Goal: Check status: Check status

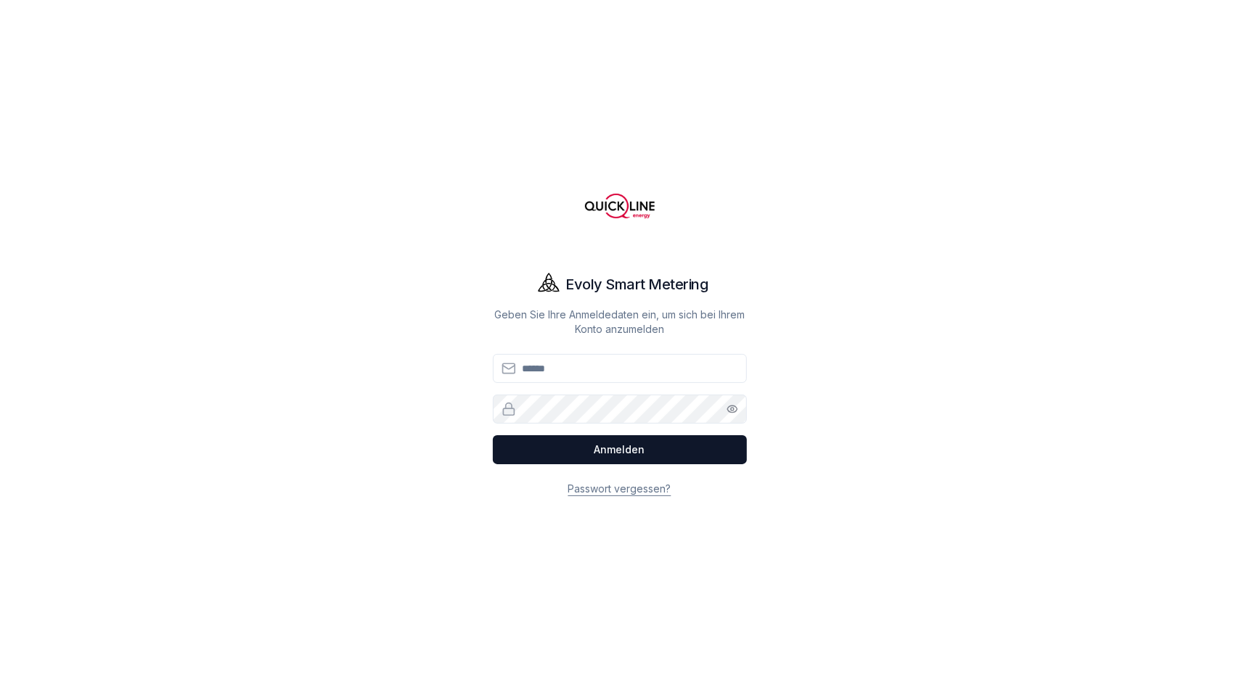
type input "**********"
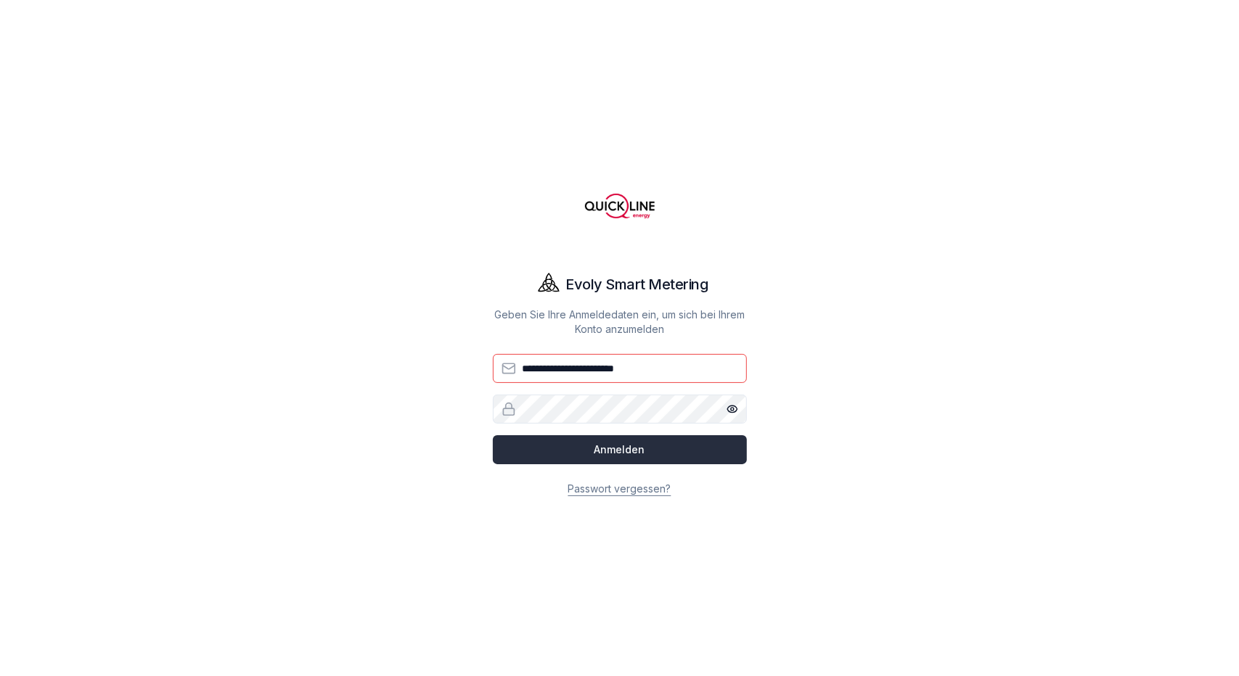
click at [650, 441] on button "Anmelden" at bounding box center [620, 449] width 254 height 29
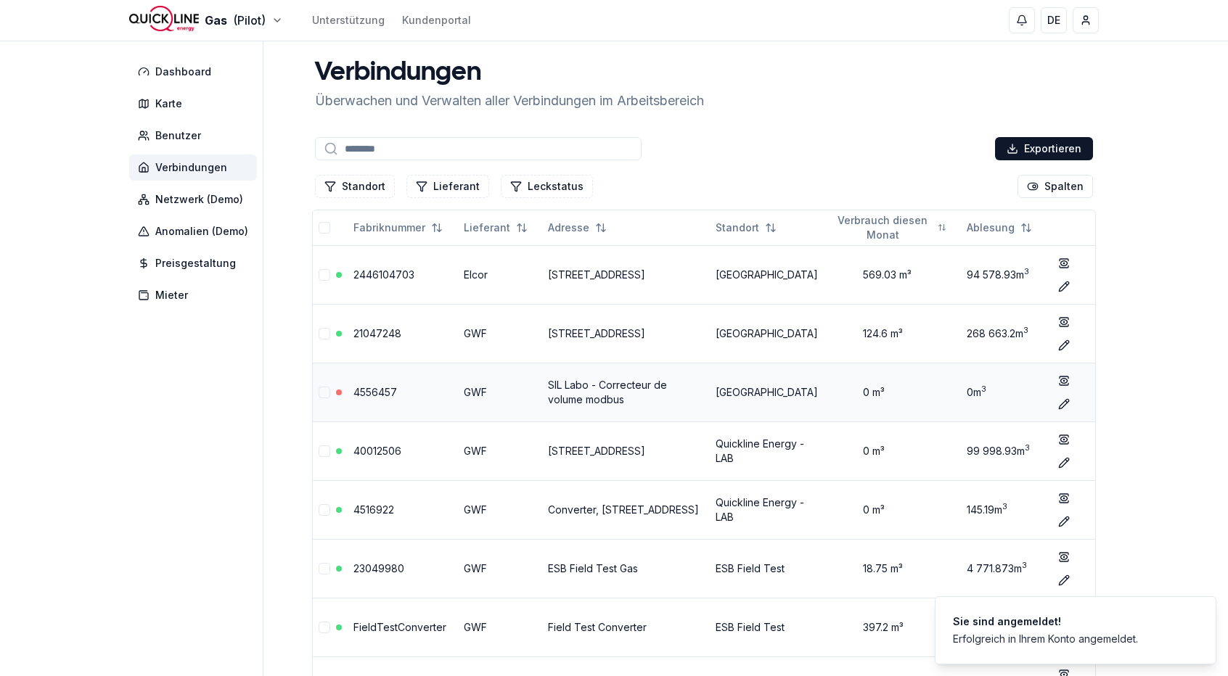
scroll to position [221, 0]
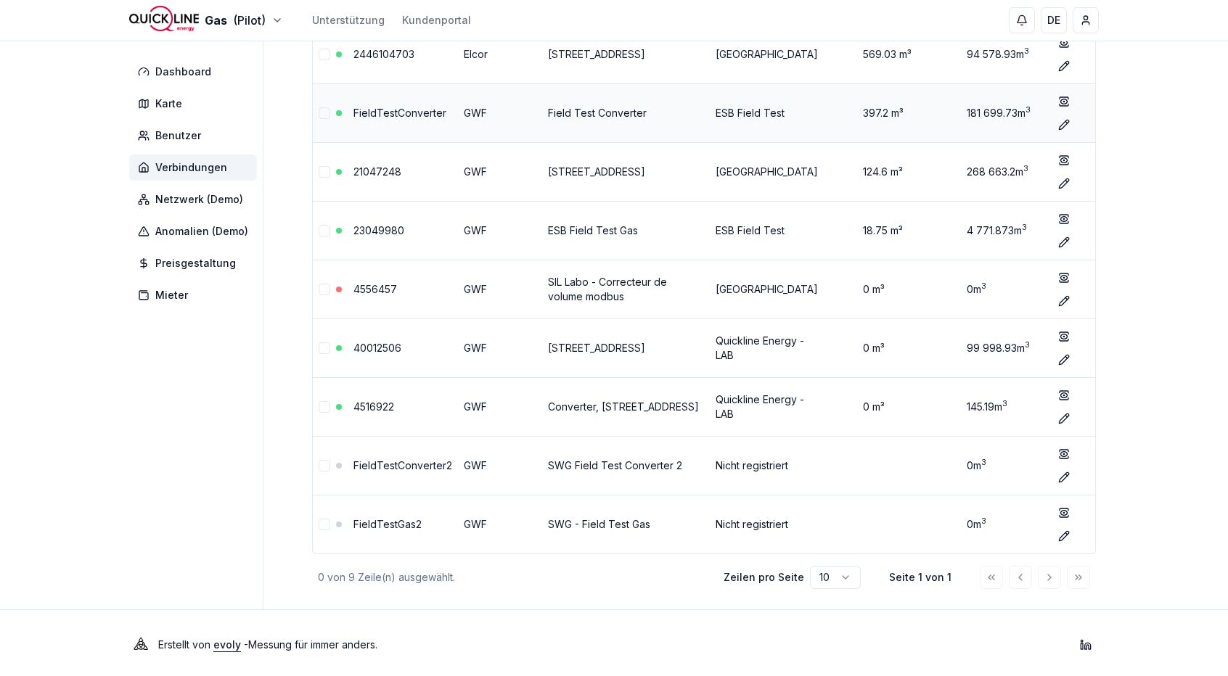
click at [628, 92] on td "Field Test Converter" at bounding box center [626, 112] width 168 height 59
click at [388, 112] on link "FieldTestConverter" at bounding box center [399, 113] width 93 height 12
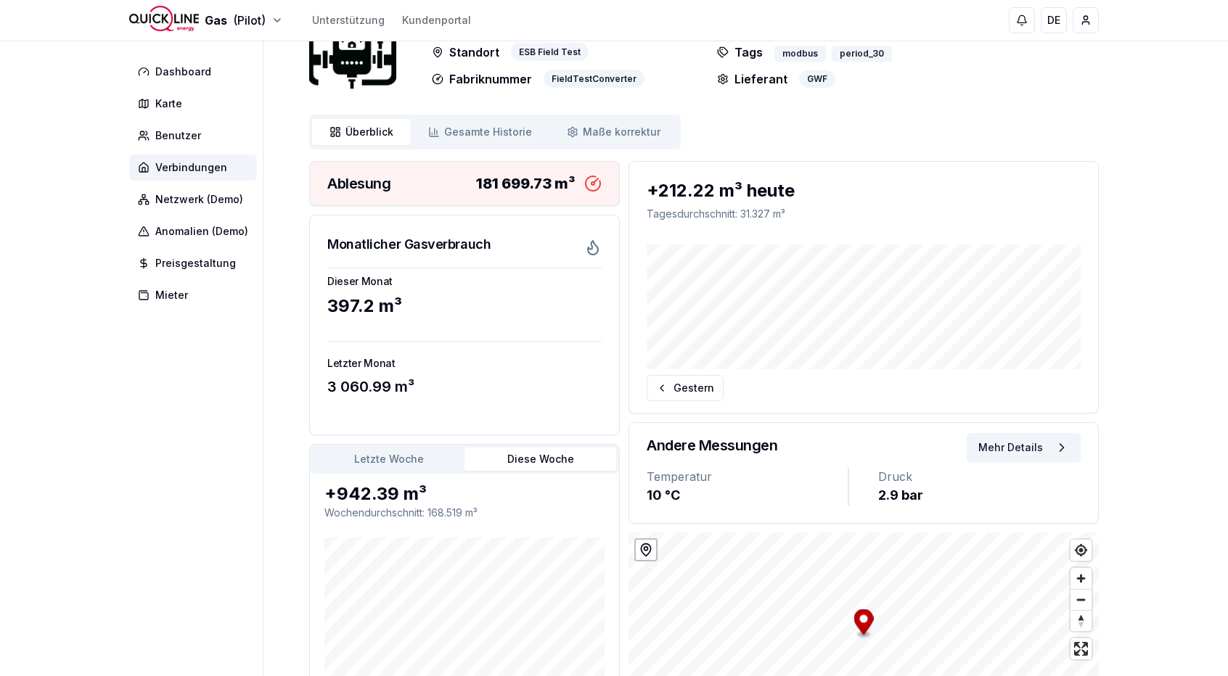
scroll to position [73, 0]
click at [490, 139] on link "Gesamte Historie Historie" at bounding box center [480, 131] width 139 height 26
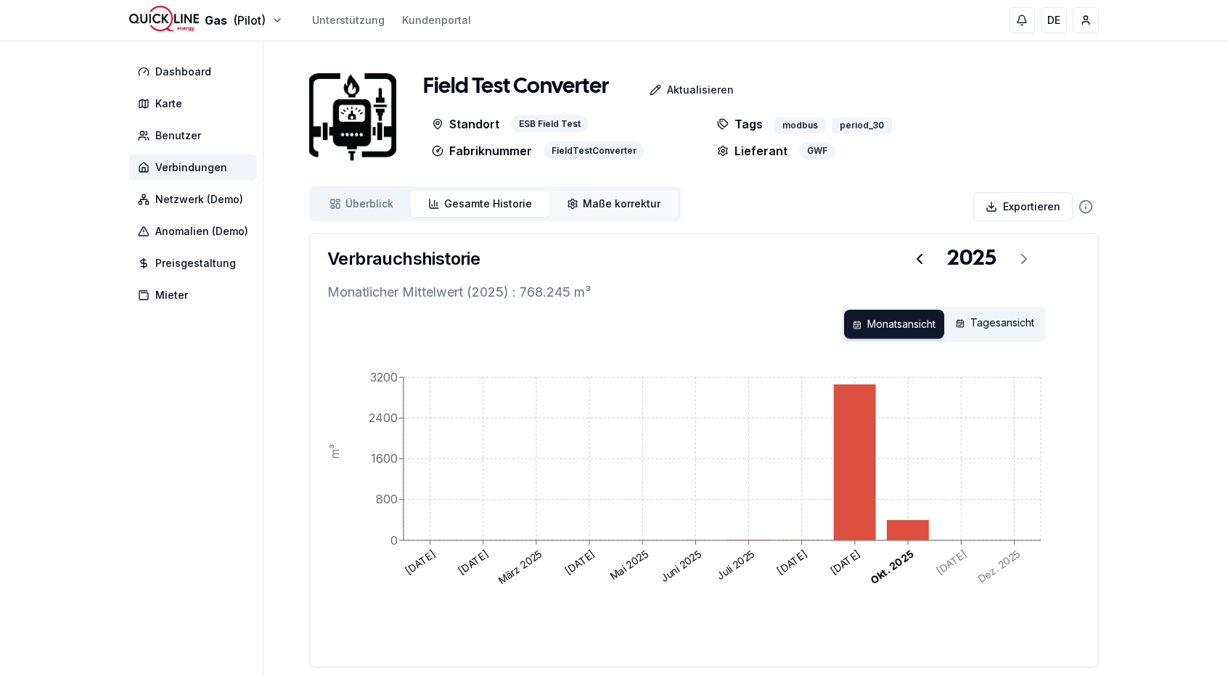
scroll to position [78, 0]
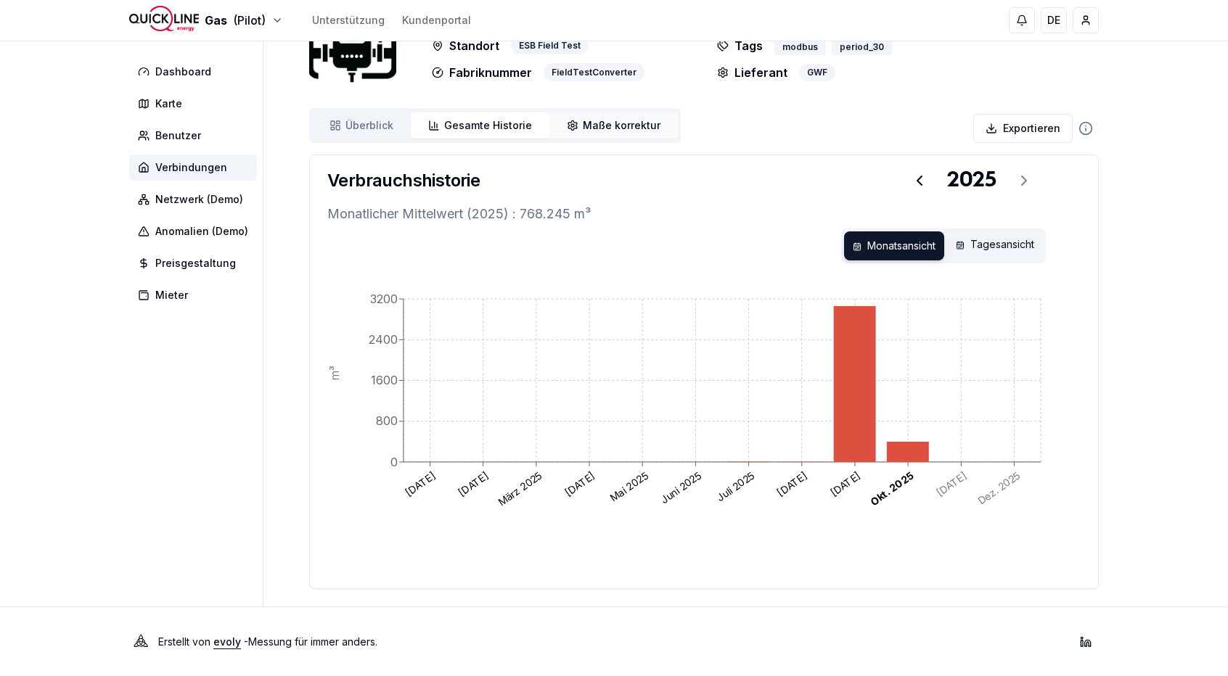
click at [632, 137] on link "Maße korrektur Maße korr." at bounding box center [613, 125] width 128 height 26
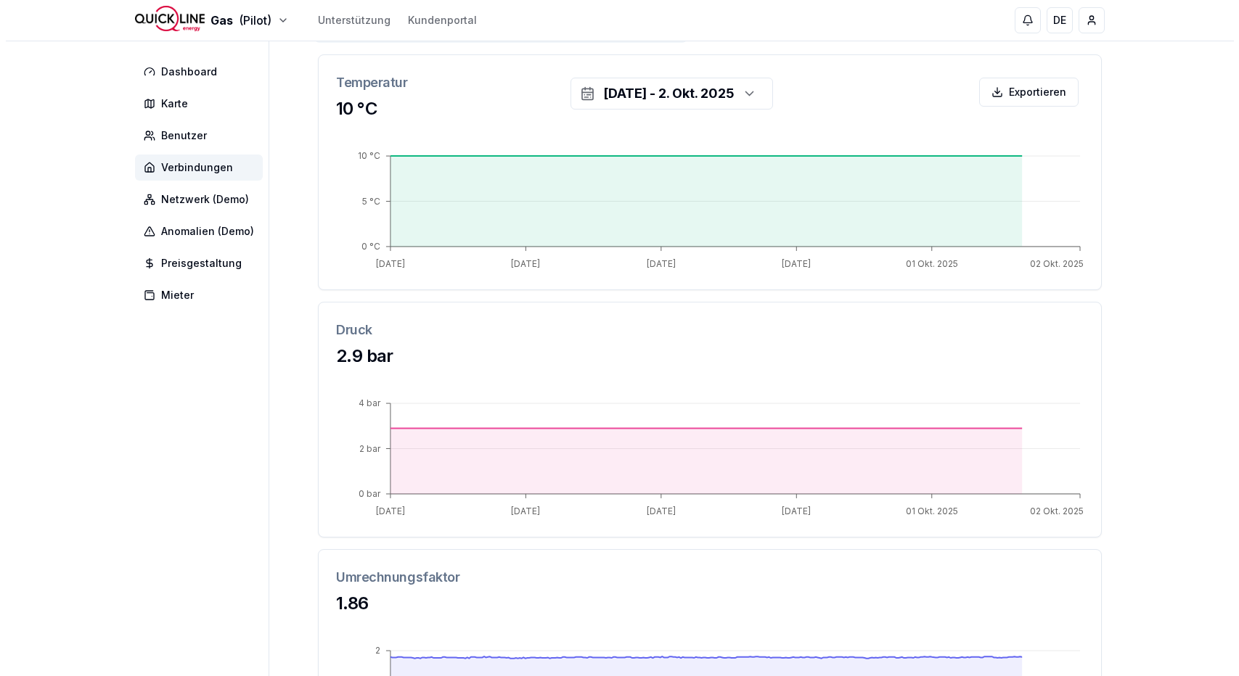
scroll to position [181, 0]
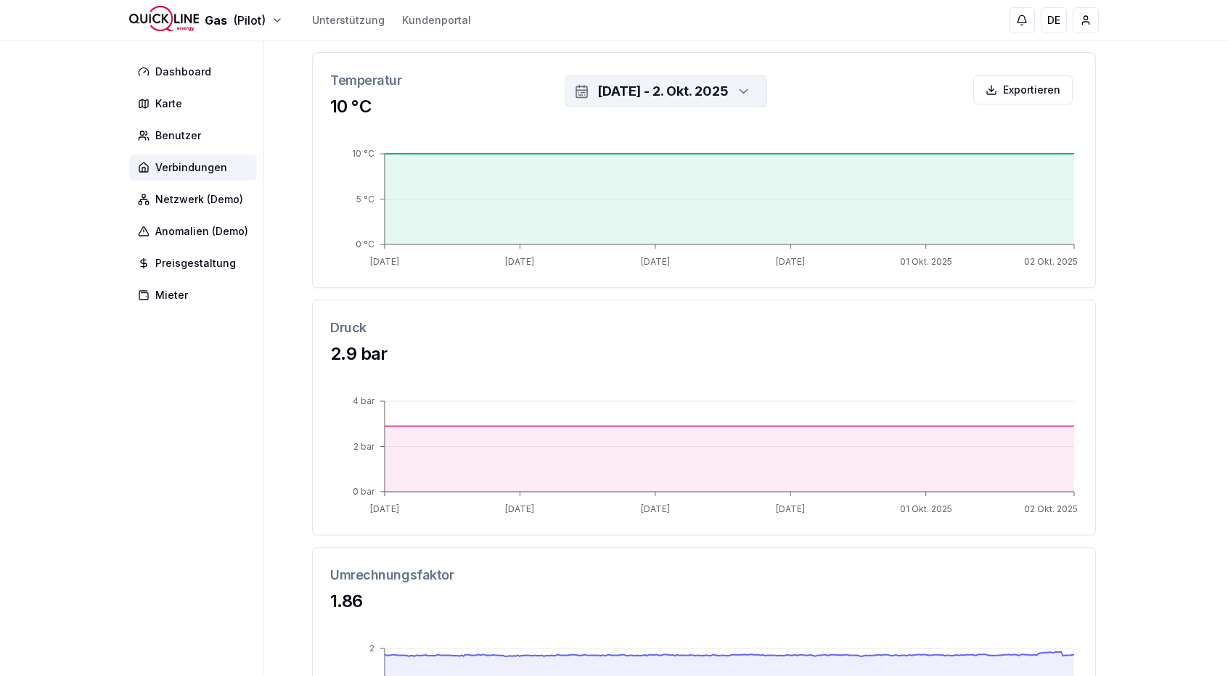
click at [597, 93] on div "[DATE] - 2. Okt. 2025" at bounding box center [662, 91] width 131 height 20
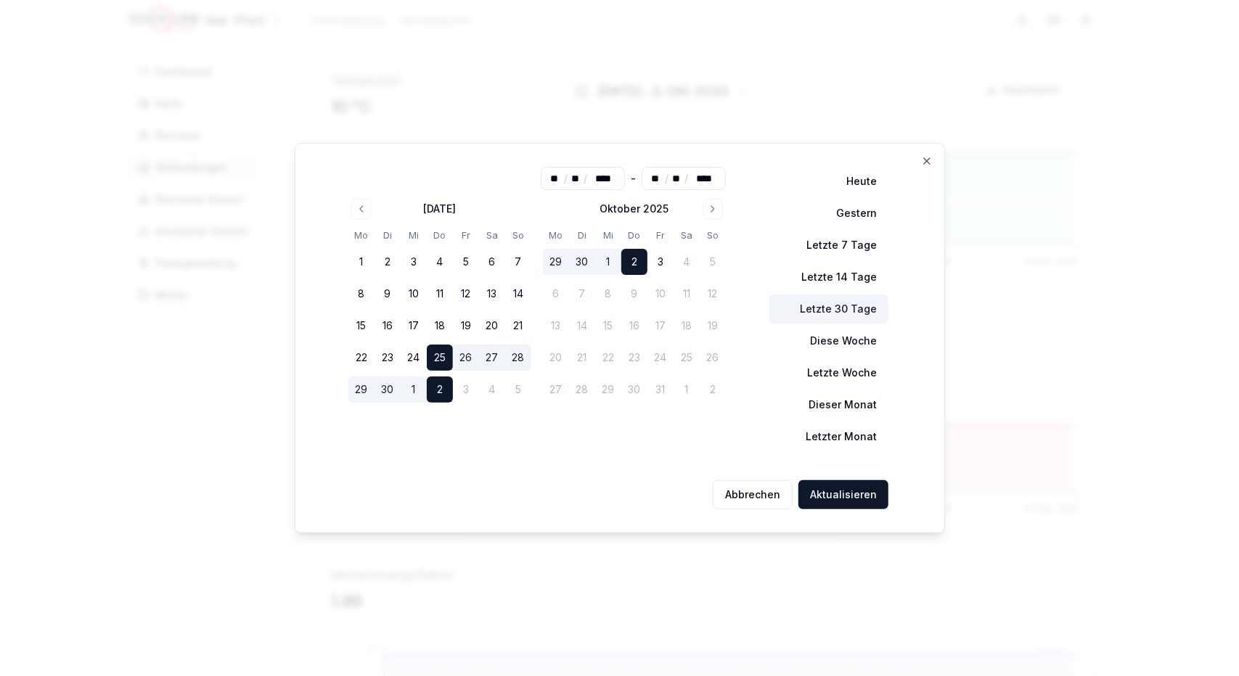
click at [807, 300] on button "Letzte 30 Tage" at bounding box center [828, 309] width 119 height 29
type input "**"
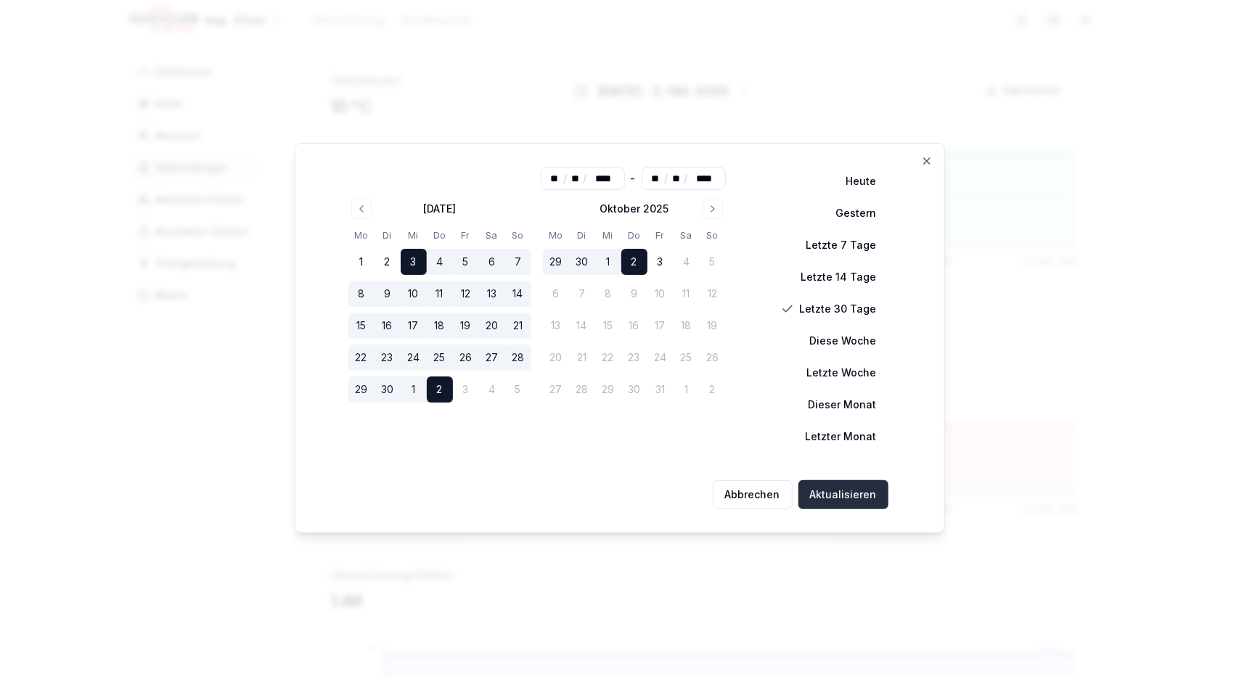
click at [807, 491] on button "Aktualisieren" at bounding box center [843, 494] width 90 height 29
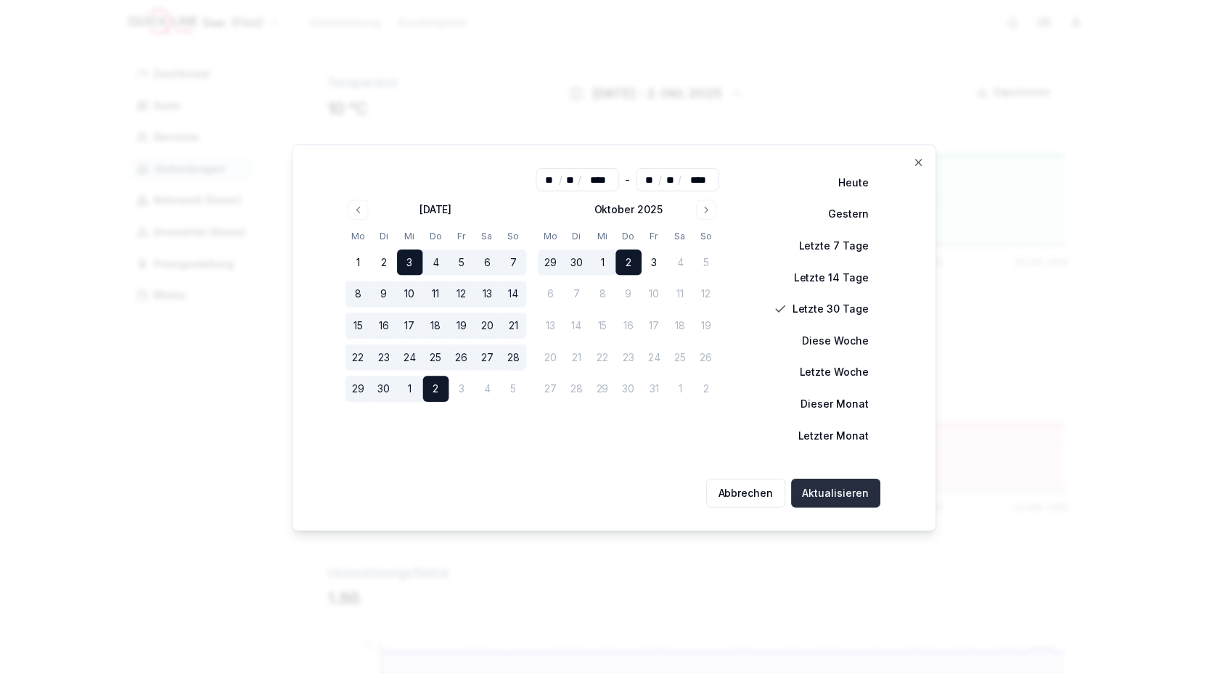
scroll to position [92, 0]
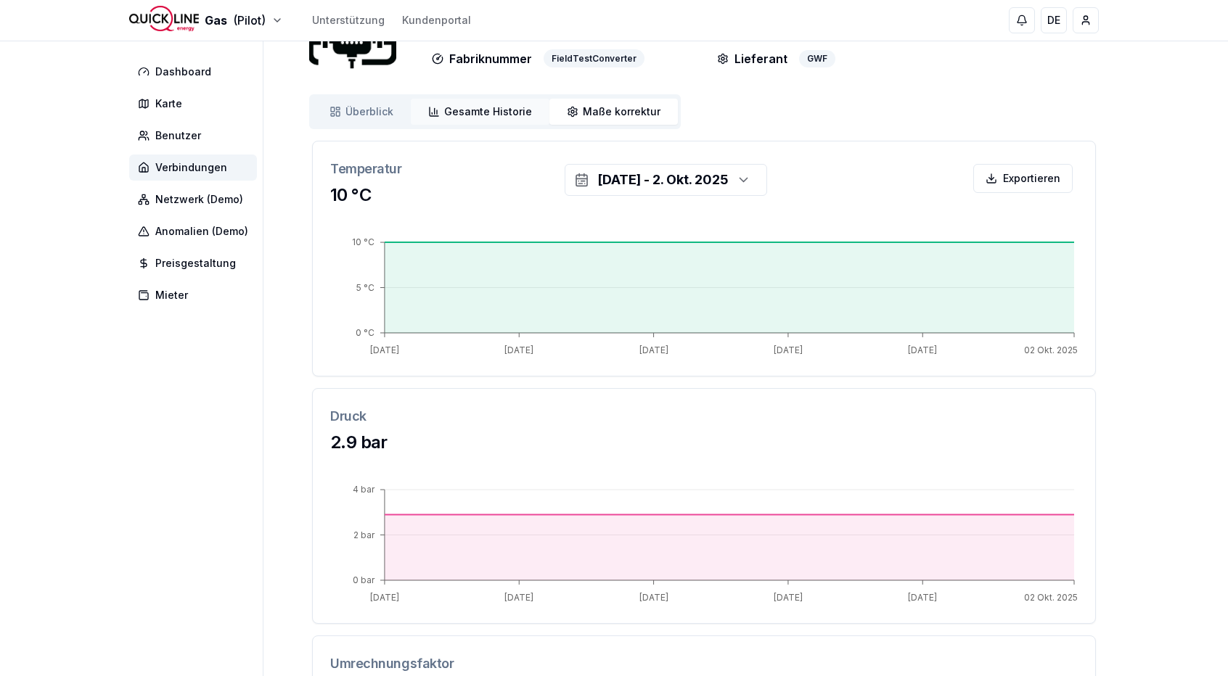
click at [490, 116] on span "Gesamte Historie" at bounding box center [488, 112] width 88 height 15
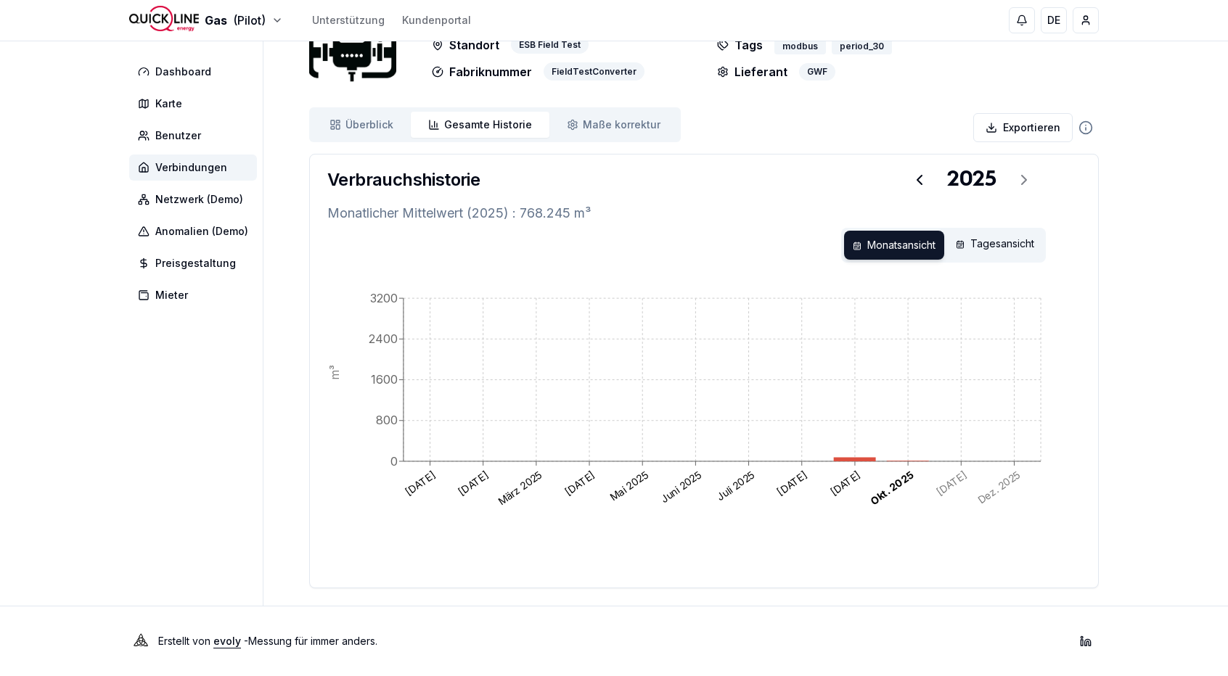
scroll to position [78, 0]
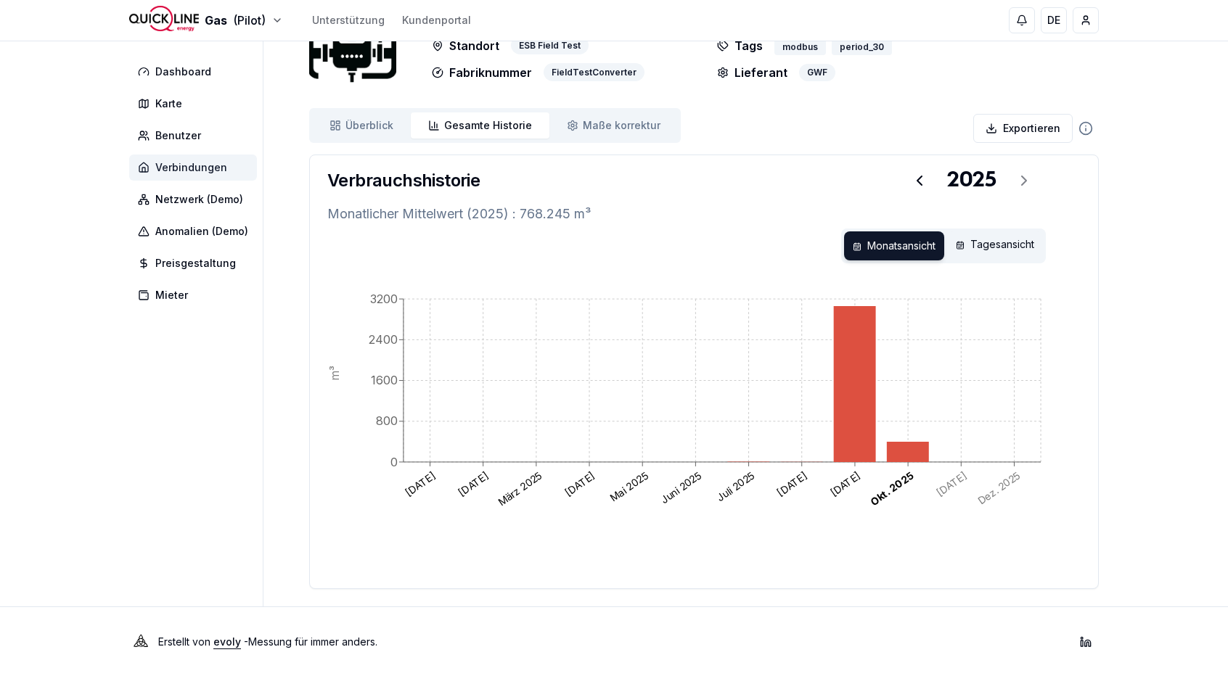
click at [177, 173] on span "Verbindungen" at bounding box center [191, 167] width 72 height 15
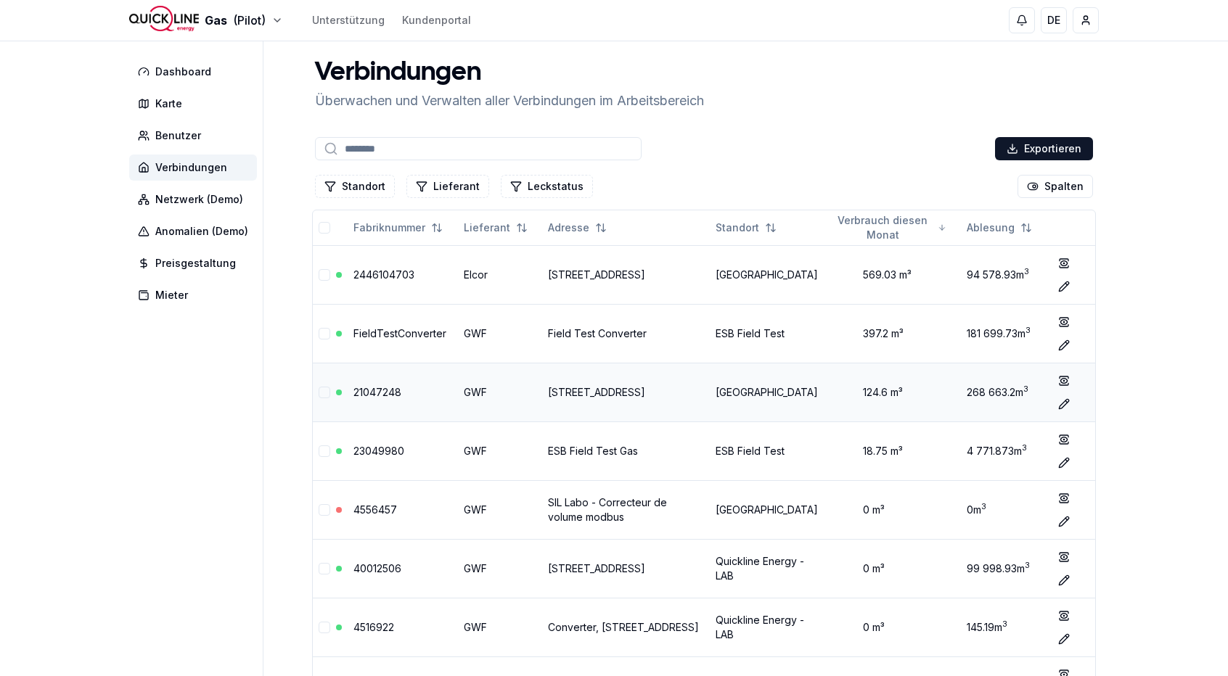
scroll to position [221, 0]
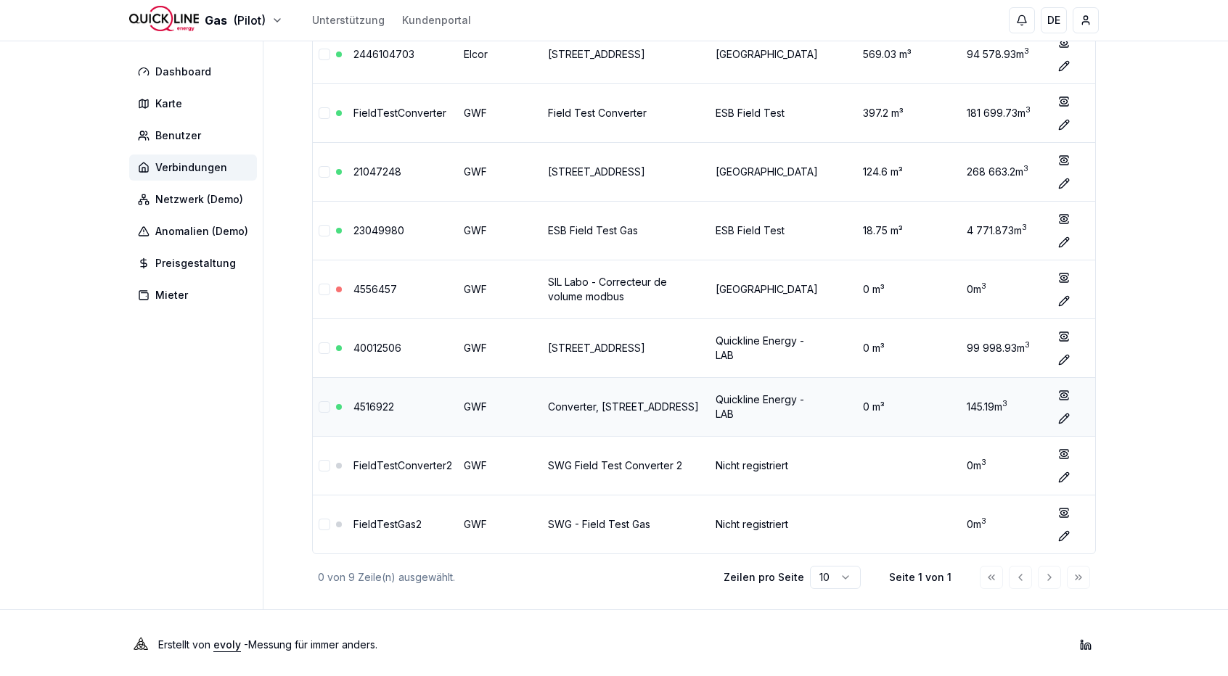
drag, startPoint x: 530, startPoint y: 397, endPoint x: 567, endPoint y: 419, distance: 42.9
click at [567, 419] on tr "4516922 GWF Converter, [STREET_ADDRESS] Quickline Energy - LAB 0 m³ 145.19 m 3 …" at bounding box center [704, 406] width 782 height 59
click at [567, 419] on td "Converter, [STREET_ADDRESS]" at bounding box center [626, 406] width 168 height 59
click at [364, 401] on link "4516922" at bounding box center [373, 407] width 41 height 12
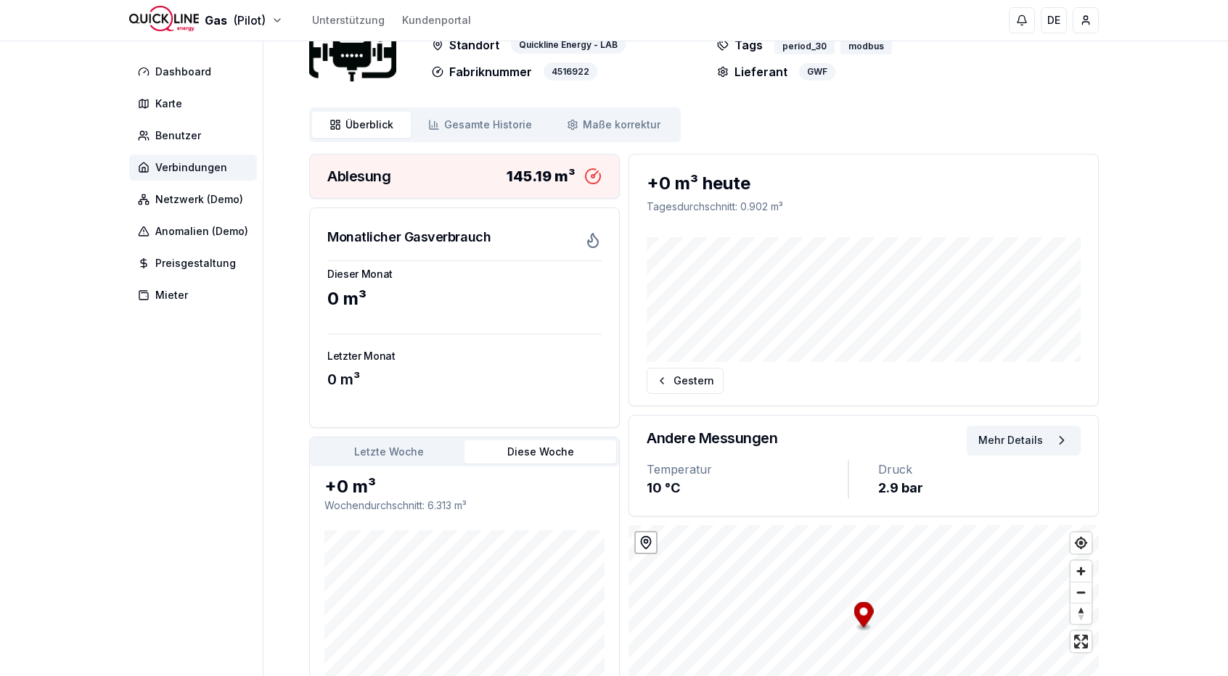
scroll to position [71, 0]
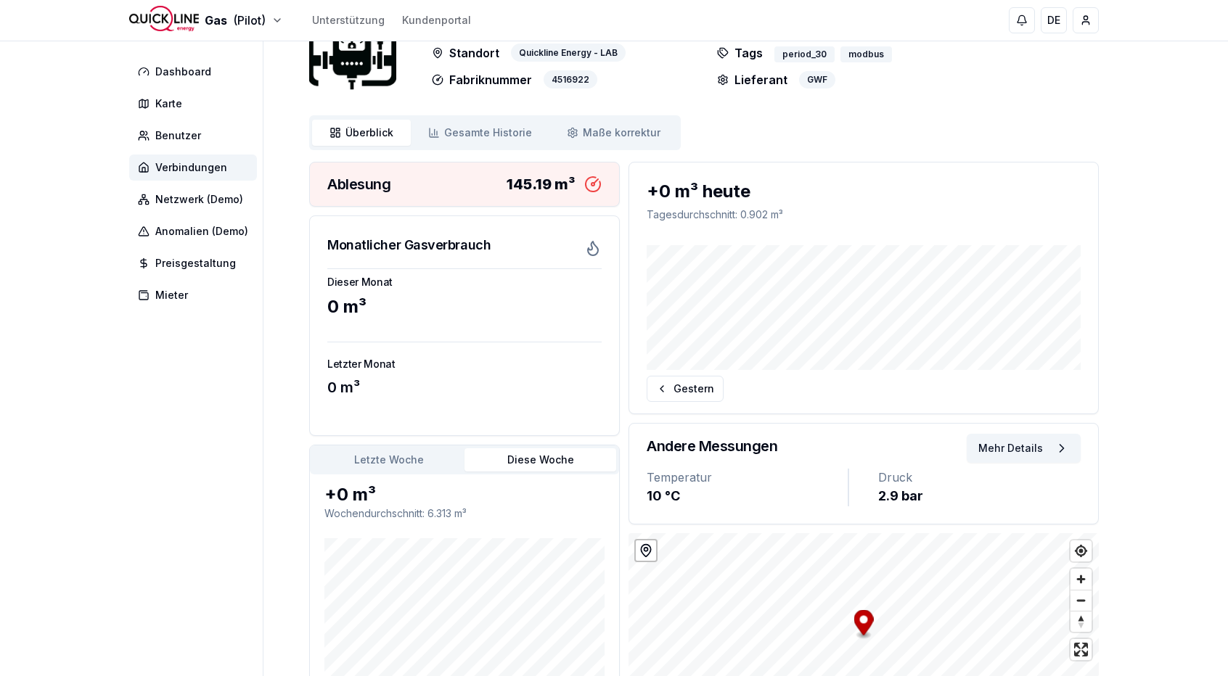
scroll to position [221, 0]
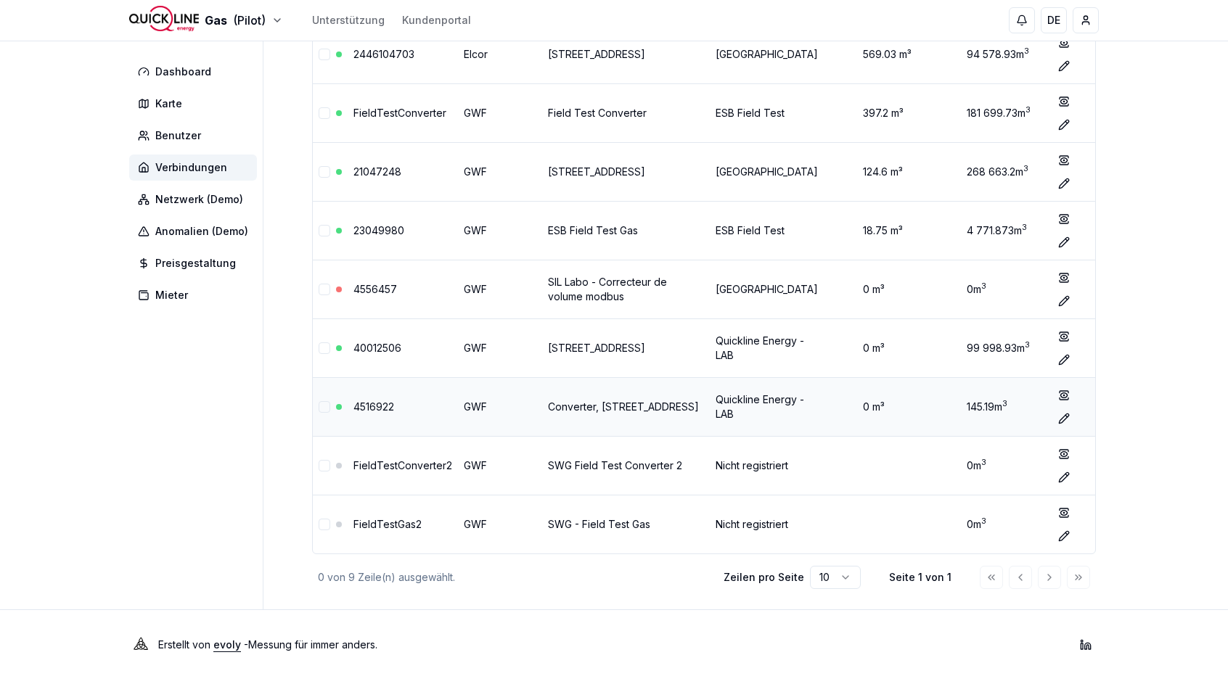
click at [542, 398] on td "Converter, [STREET_ADDRESS]" at bounding box center [626, 406] width 168 height 59
click at [393, 402] on link "4516922" at bounding box center [373, 407] width 41 height 12
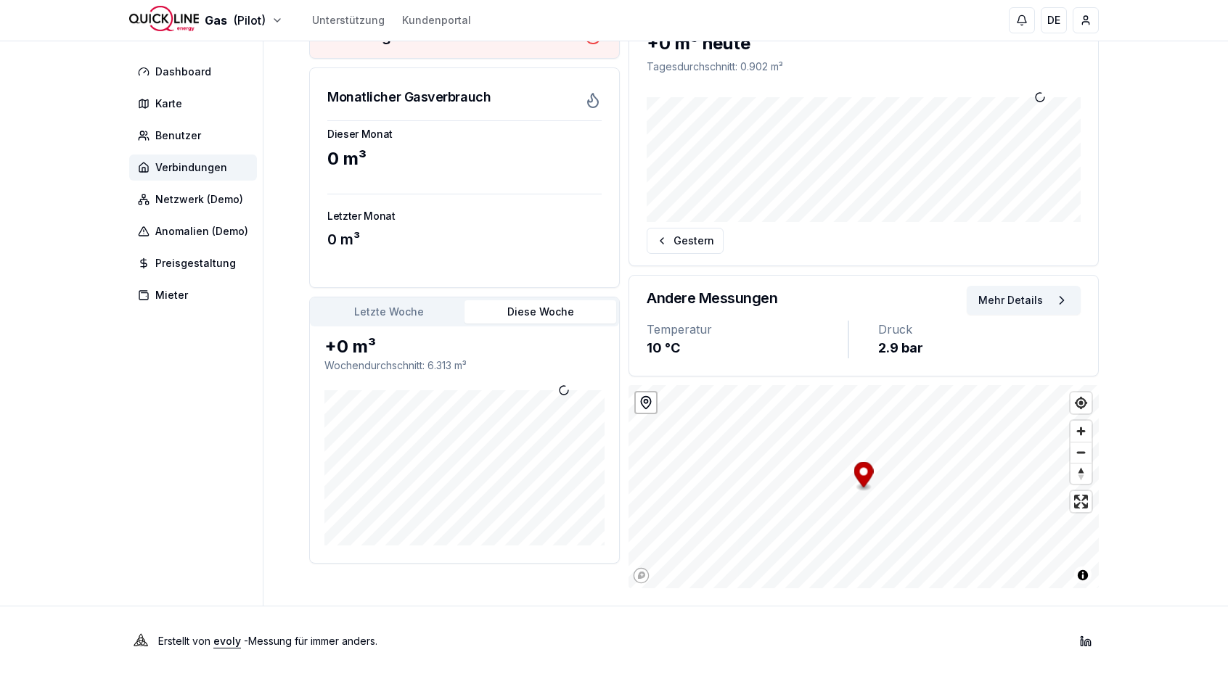
scroll to position [218, 0]
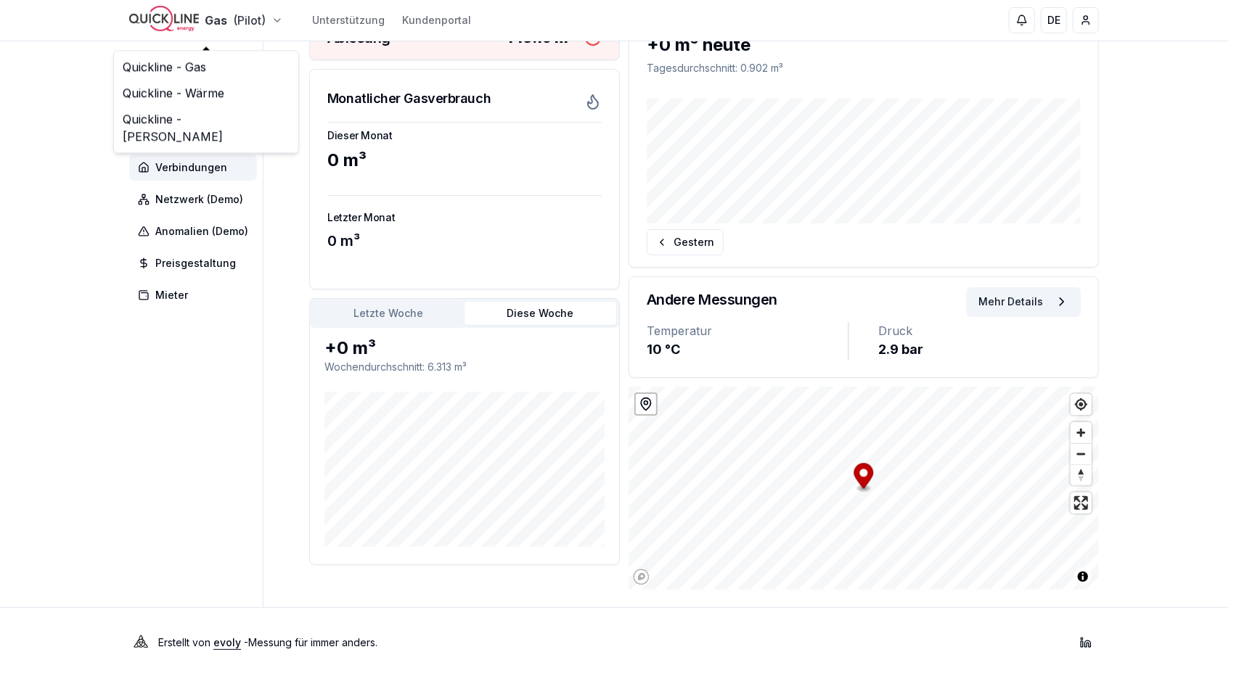
click at [246, 12] on html "Gas (Pilot) Unterstützung Kundenportal DE [PERSON_NAME] Dashboard Karte Benutze…" at bounding box center [619, 230] width 1239 height 896
click at [206, 122] on link "Quickline - [PERSON_NAME]" at bounding box center [206, 128] width 179 height 44
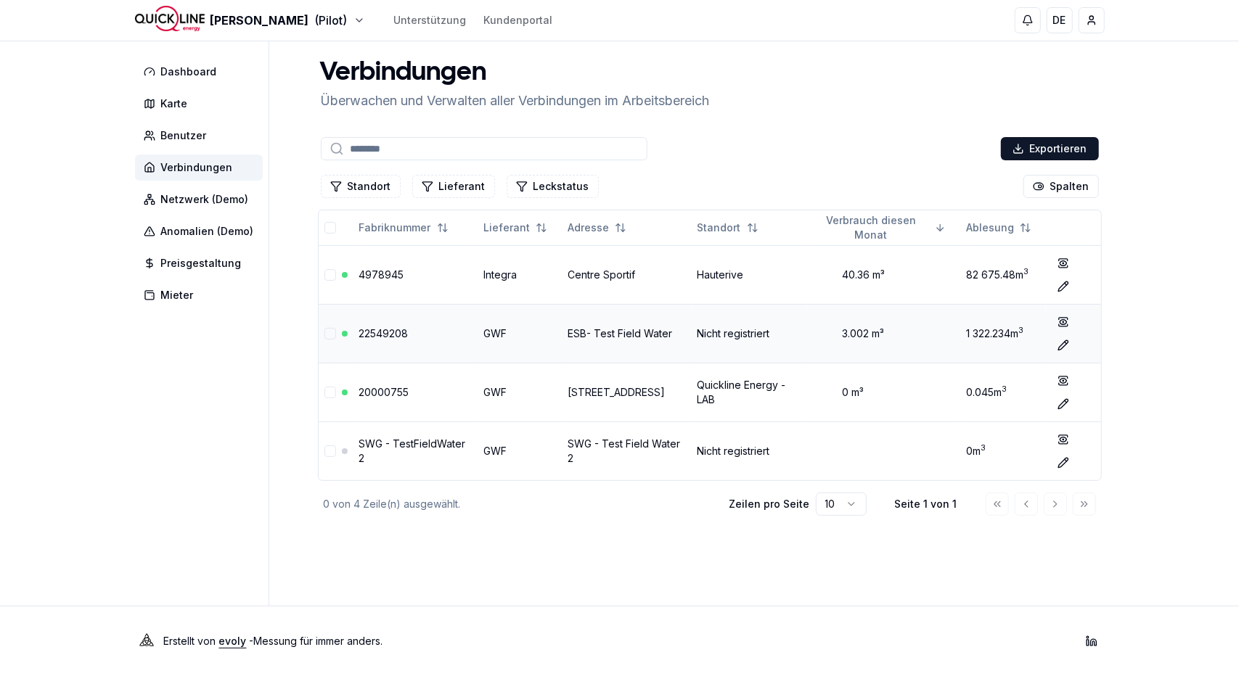
click at [597, 335] on link "ESB- Test Field Water" at bounding box center [620, 333] width 105 height 12
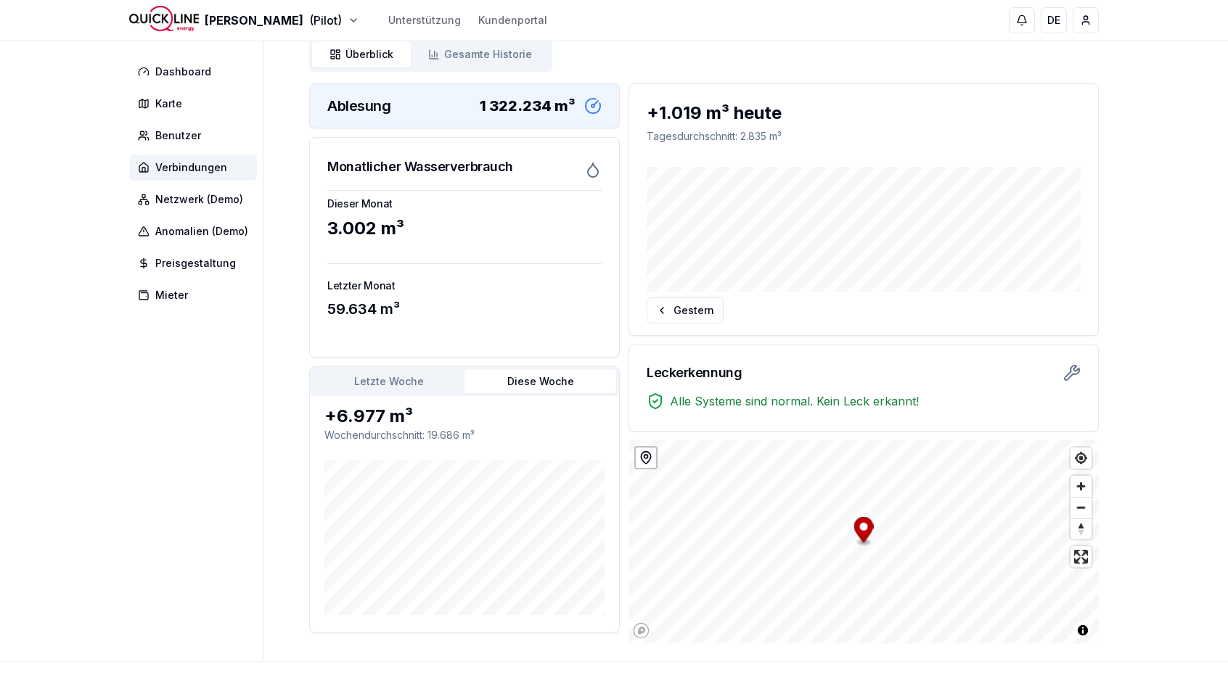
scroll to position [151, 0]
click at [438, 57] on icon at bounding box center [434, 53] width 12 height 12
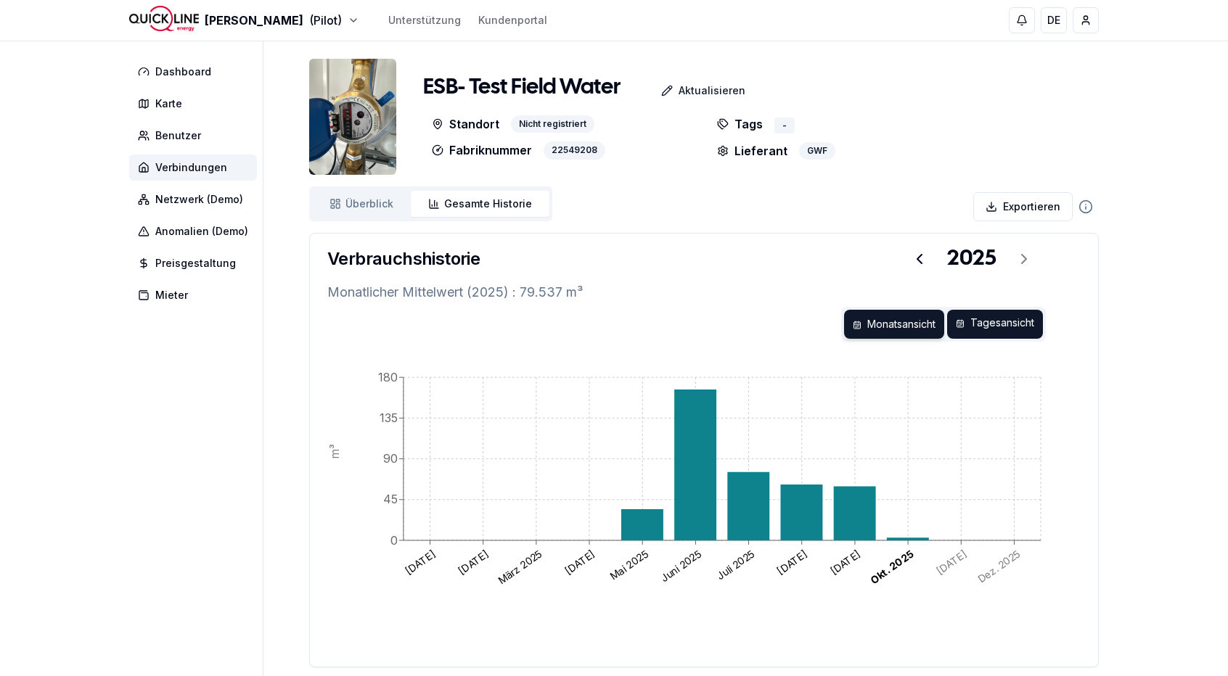
click at [992, 323] on div "Tagesansicht" at bounding box center [995, 324] width 96 height 29
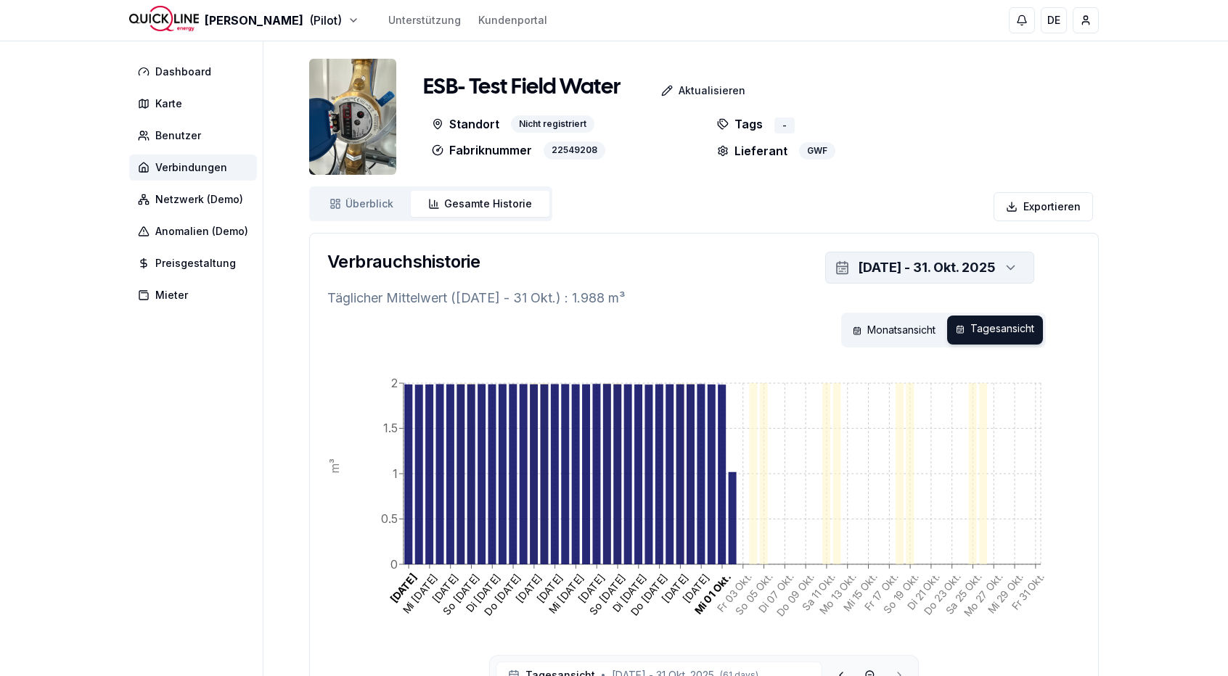
click at [858, 263] on div "[DATE] - 31. Okt. 2025" at bounding box center [927, 268] width 138 height 20
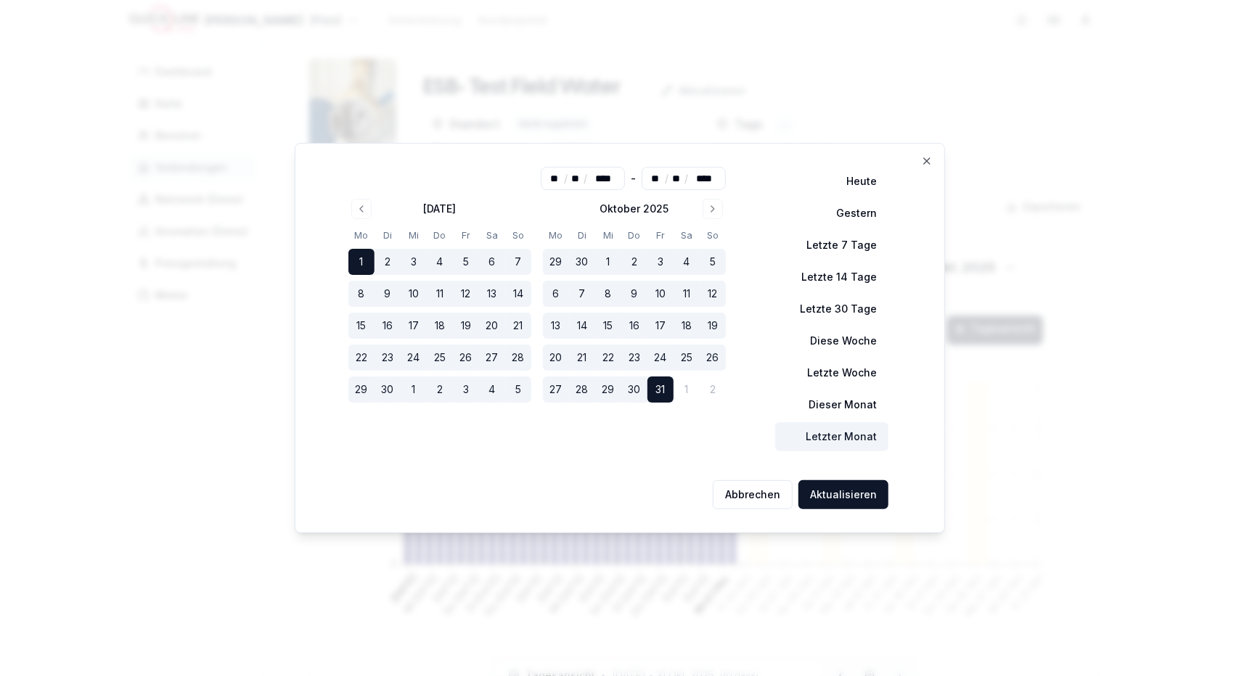
click at [832, 433] on button "Letzter Monat" at bounding box center [831, 436] width 113 height 29
type input "**"
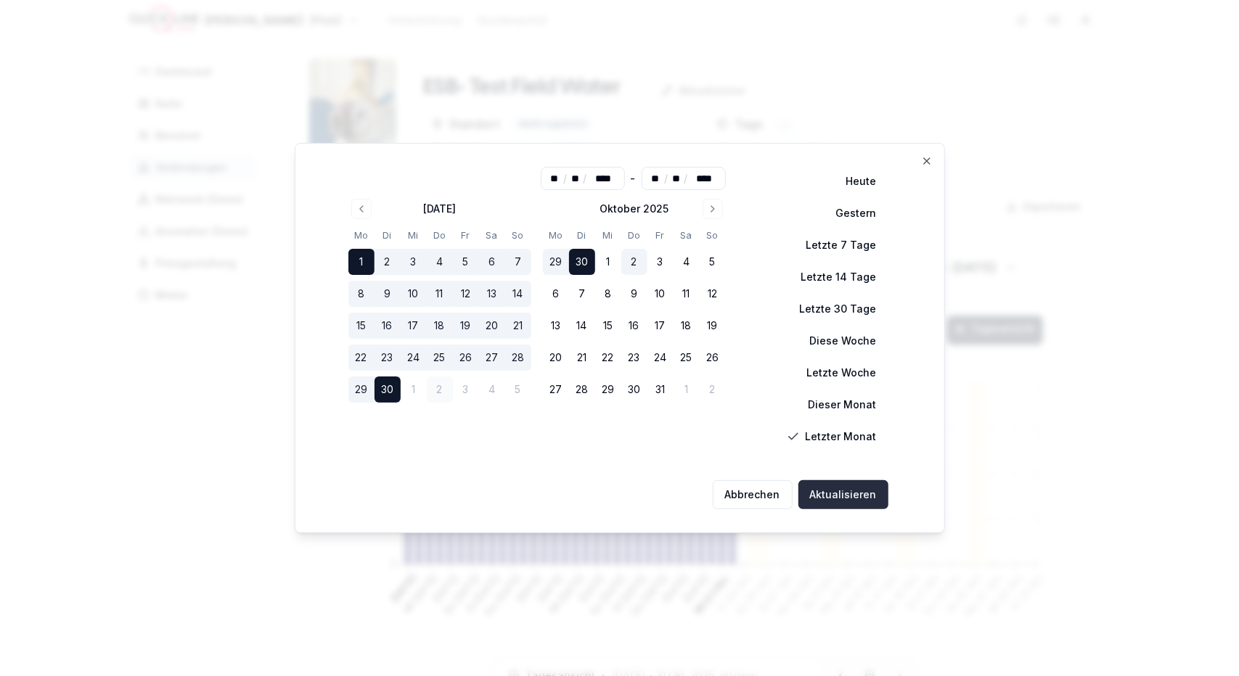
click at [832, 507] on button "Aktualisieren" at bounding box center [843, 494] width 90 height 29
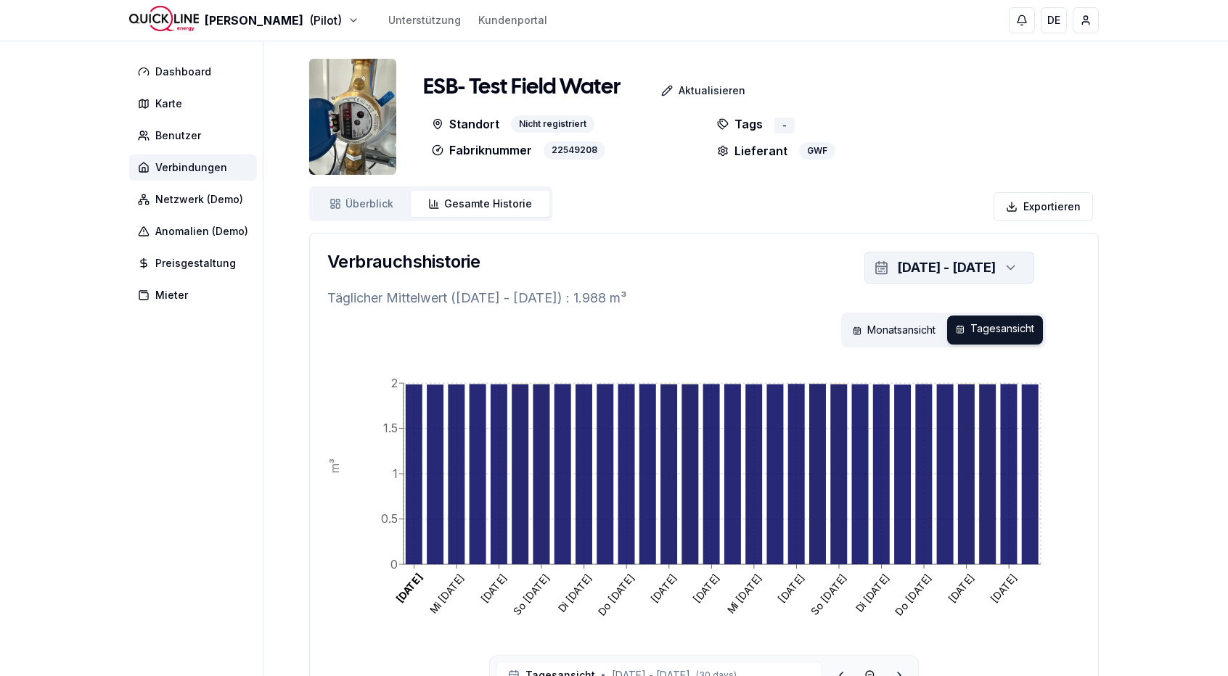
click at [1004, 269] on icon "button" at bounding box center [1011, 268] width 15 height 22
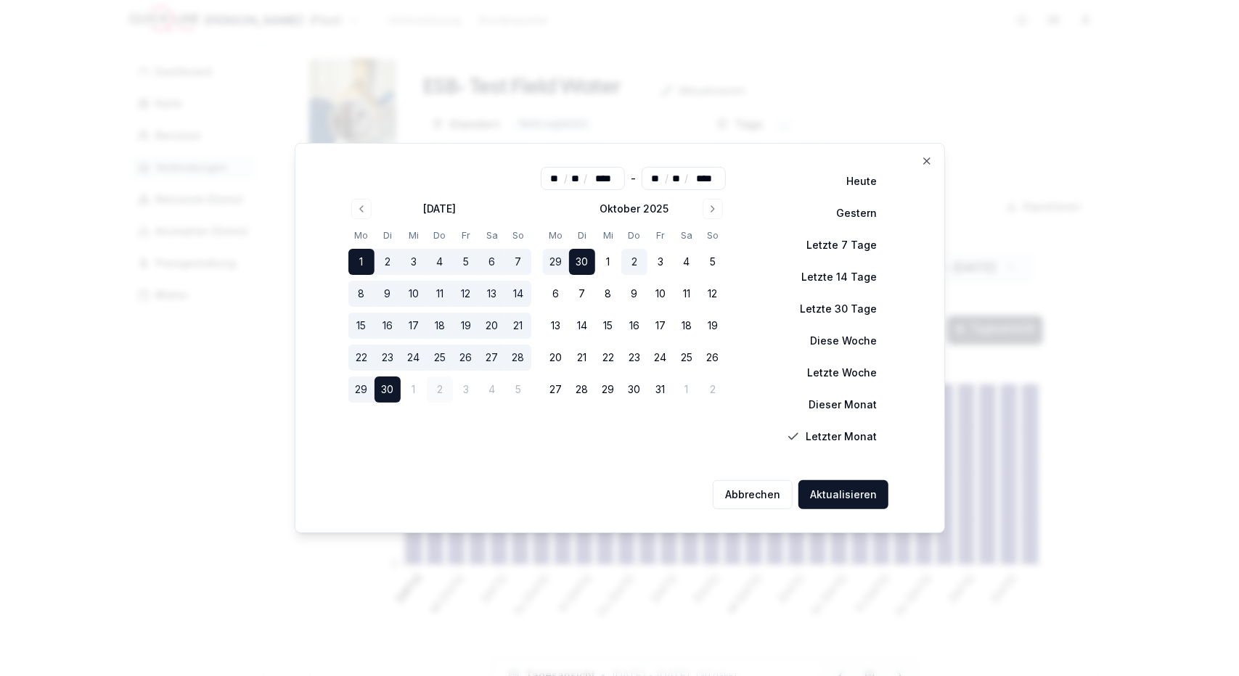
click at [349, 206] on div "[DATE] Mo Di Mi Do Fr Sa So 1 2 3 4 5 6 7 8 9 10 11 12 13 14 15 16 17 18 19 20 …" at bounding box center [537, 300] width 395 height 221
click at [361, 210] on icon "Go to previous month" at bounding box center [362, 209] width 12 height 12
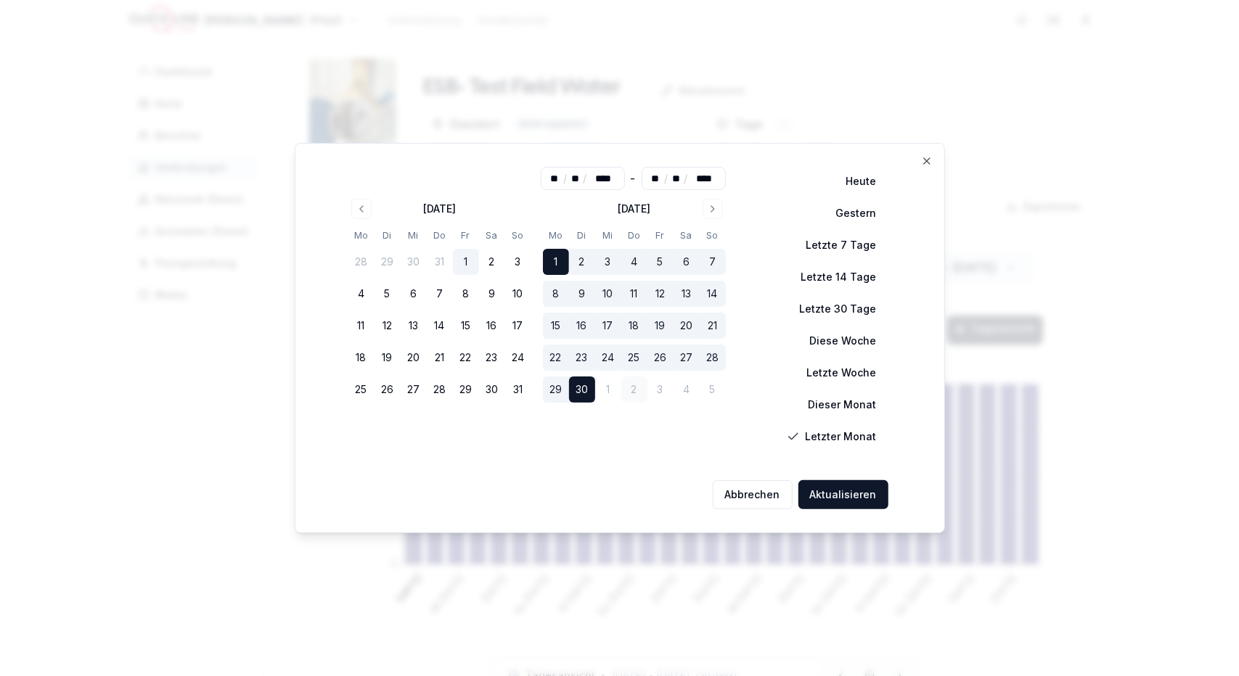
click at [468, 264] on button "1" at bounding box center [466, 262] width 26 height 26
type input "**"
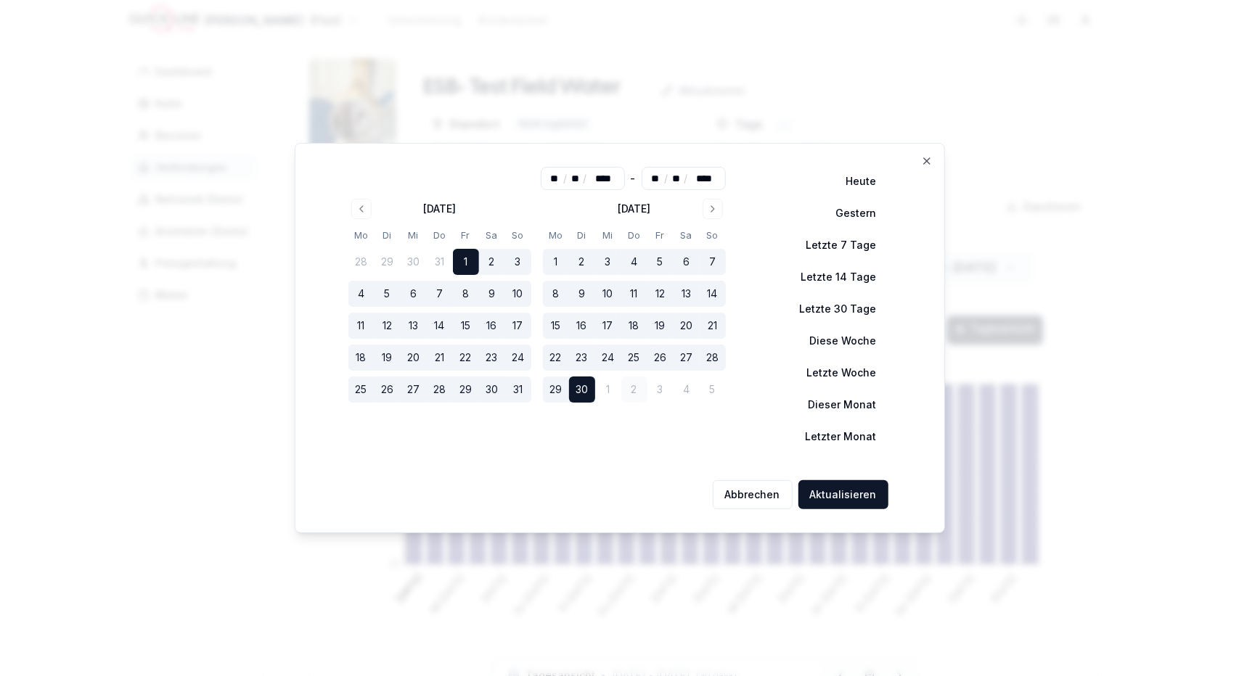
click at [520, 388] on button "31" at bounding box center [518, 390] width 26 height 26
type input "**"
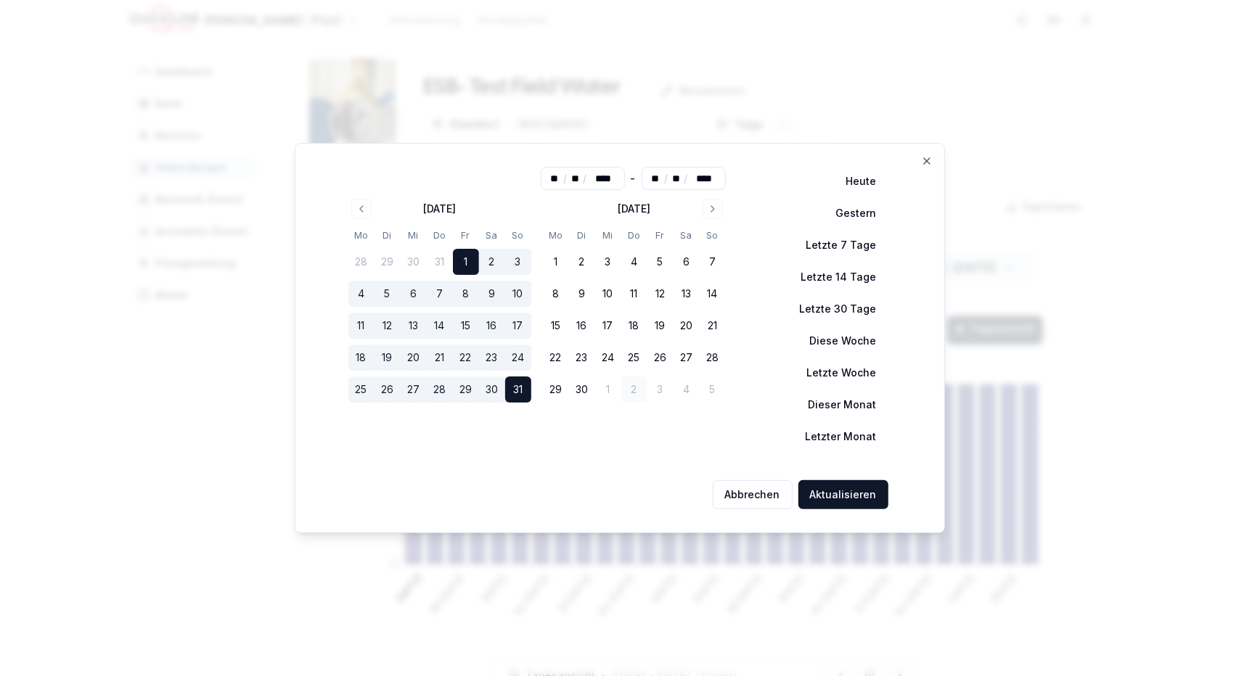
click at [835, 510] on div "Abbrechen Aktualisieren" at bounding box center [620, 495] width 560 height 41
click at [844, 496] on button "Aktualisieren" at bounding box center [843, 494] width 90 height 29
